Goal: Task Accomplishment & Management: Complete application form

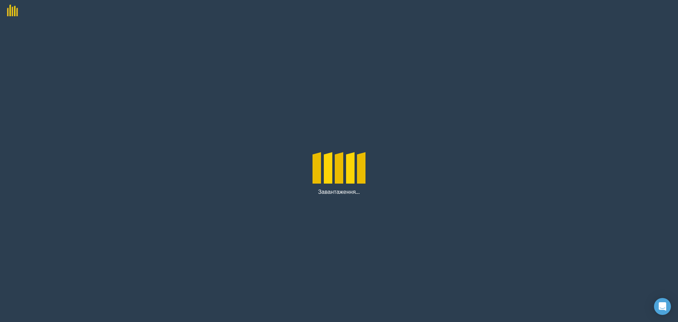
click at [10, 13] on img at bounding box center [9, 8] width 18 height 16
